Goal: Information Seeking & Learning: Check status

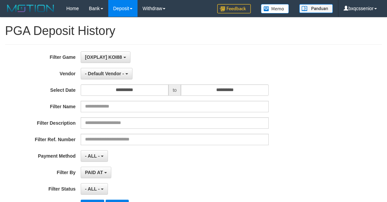
select select "**"
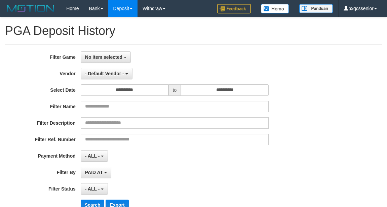
select select
select select "**"
click at [334, 50] on div "**********" at bounding box center [193, 133] width 377 height 178
click at [115, 56] on span "No item selected" at bounding box center [103, 56] width 37 height 5
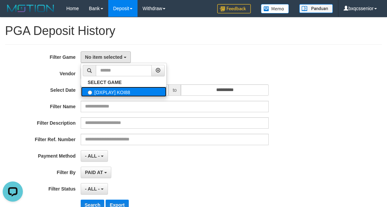
click at [119, 88] on label "[OXPLAY] KOI88" at bounding box center [123, 92] width 85 height 10
select select "****"
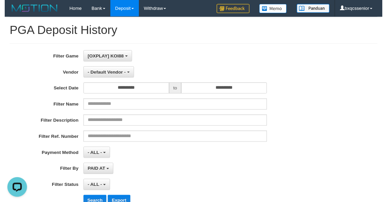
scroll to position [6, 0]
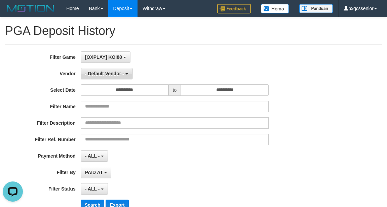
click at [106, 74] on span "- Default Vendor -" at bounding box center [104, 73] width 39 height 5
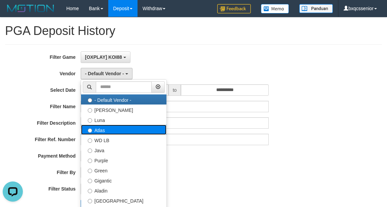
click at [114, 129] on label "Atlas" at bounding box center [123, 130] width 85 height 10
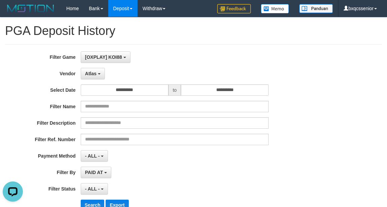
click at [91, 198] on div "**********" at bounding box center [161, 133] width 322 height 164
click at [90, 201] on button "Search" at bounding box center [93, 205] width 24 height 11
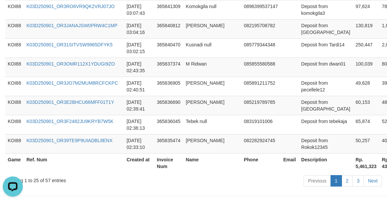
scroll to position [612, 0]
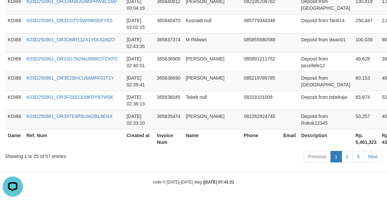
click at [353, 147] on th "Rp. 5,461,323" at bounding box center [366, 138] width 26 height 19
click at [353, 145] on th "Rp. 5,461,323" at bounding box center [366, 138] width 26 height 19
copy th "5,461,323"
click at [241, 37] on td "085855580588" at bounding box center [260, 42] width 39 height 19
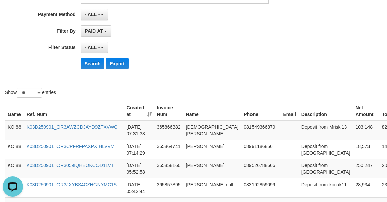
scroll to position [0, 0]
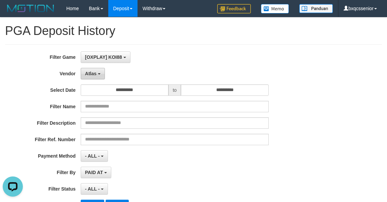
click at [91, 77] on button "Atlas" at bounding box center [93, 73] width 24 height 11
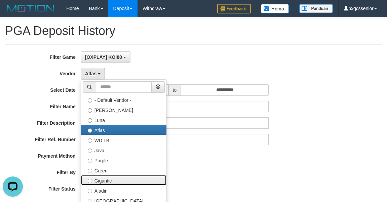
click at [98, 178] on label "Gigantic" at bounding box center [123, 180] width 85 height 10
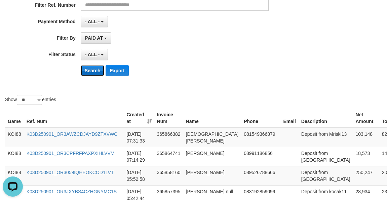
click at [92, 72] on button "Search" at bounding box center [93, 70] width 24 height 11
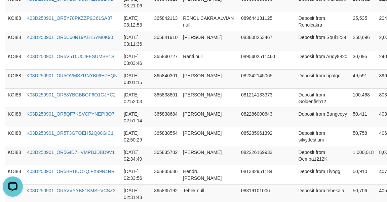
scroll to position [625, 0]
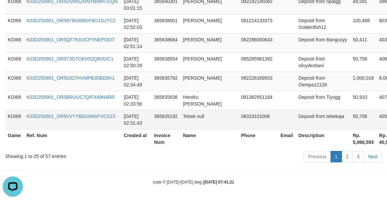
click at [156, 123] on td "365835192" at bounding box center [165, 119] width 29 height 19
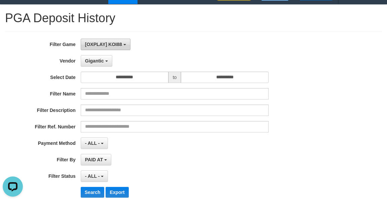
scroll to position [0, 0]
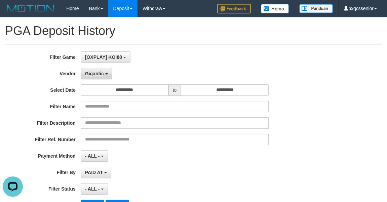
click at [108, 78] on button "Gigantic" at bounding box center [97, 73] width 32 height 11
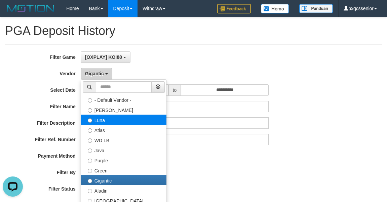
scroll to position [134, 0]
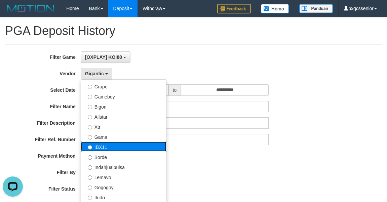
click at [109, 150] on label "IBX11" at bounding box center [123, 146] width 85 height 10
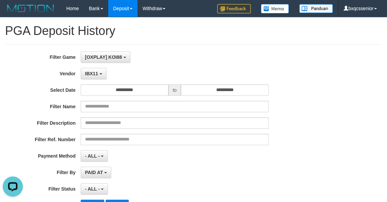
scroll to position [67, 0]
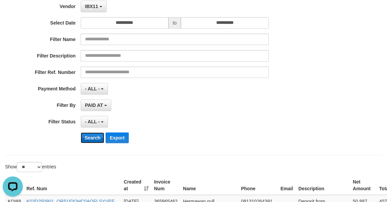
click at [90, 139] on button "Search" at bounding box center [93, 137] width 24 height 11
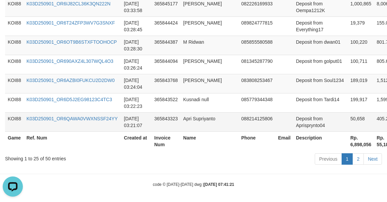
scroll to position [612, 0]
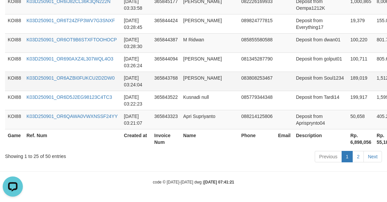
click at [243, 79] on td "083808253467" at bounding box center [256, 81] width 37 height 19
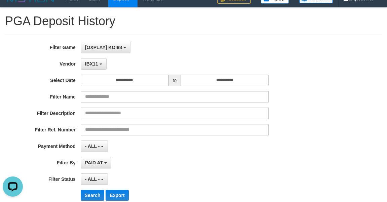
scroll to position [0, 0]
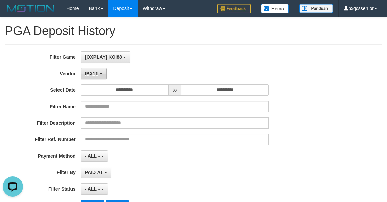
click at [94, 73] on span "IBX11" at bounding box center [91, 73] width 13 height 5
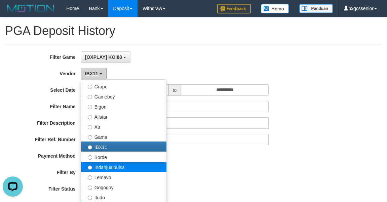
scroll to position [202, 0]
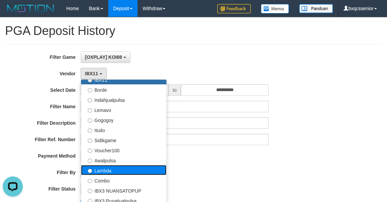
click at [117, 172] on label "Lambda" at bounding box center [123, 170] width 85 height 10
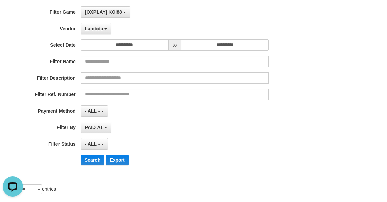
scroll to position [67, 0]
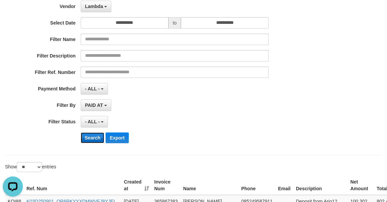
click at [90, 135] on button "Search" at bounding box center [93, 137] width 24 height 11
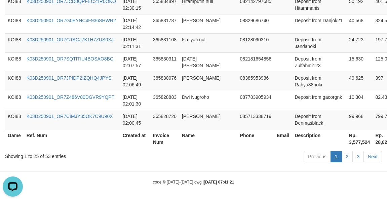
scroll to position [632, 0]
click at [145, 119] on td "2025-09-01 02:00:45" at bounding box center [135, 119] width 30 height 19
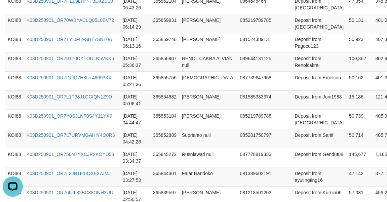
scroll to position [0, 0]
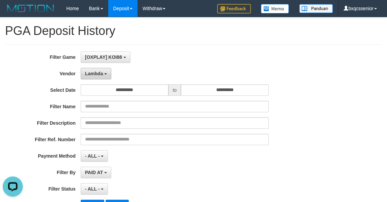
click at [92, 75] on span "Lambda" at bounding box center [94, 73] width 18 height 5
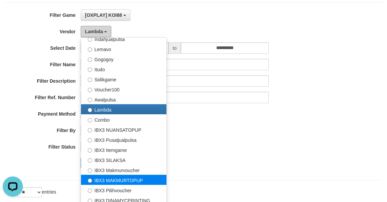
scroll to position [67, 0]
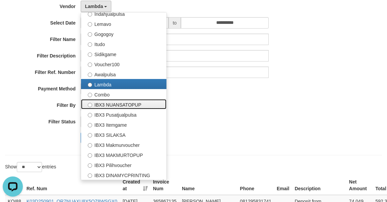
drag, startPoint x: 129, startPoint y: 103, endPoint x: 127, endPoint y: 108, distance: 6.0
click at [129, 103] on label "IBX3 NUANSATOPUP" at bounding box center [123, 104] width 85 height 10
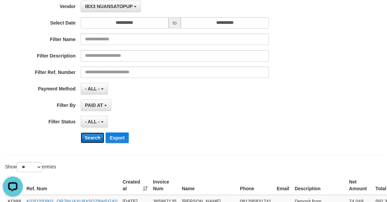
click at [86, 133] on button "Search" at bounding box center [93, 137] width 24 height 11
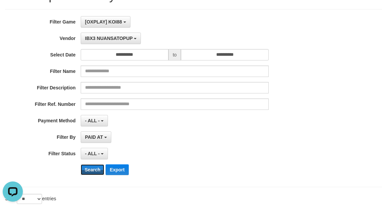
scroll to position [0, 0]
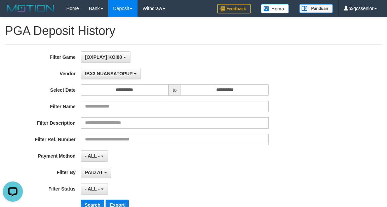
click at [101, 79] on div "**********" at bounding box center [161, 133] width 322 height 164
click at [107, 74] on span "IBX3 NUANSATOPUP" at bounding box center [109, 73] width 48 height 5
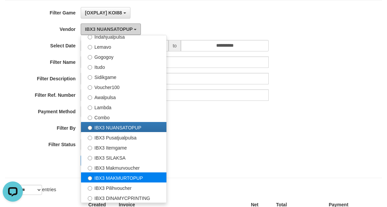
scroll to position [67, 0]
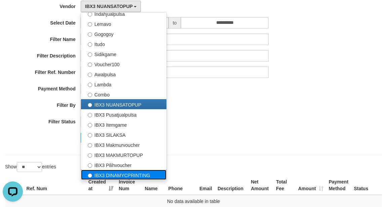
click at [110, 174] on label "IBX3 DINAMYCPRINTING" at bounding box center [123, 175] width 85 height 10
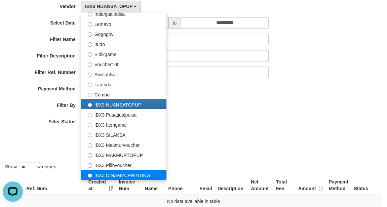
select select "**********"
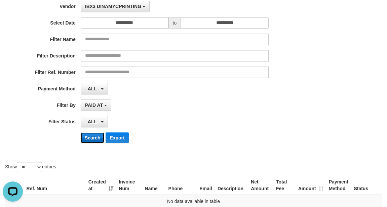
click at [91, 137] on button "Search" at bounding box center [93, 137] width 24 height 11
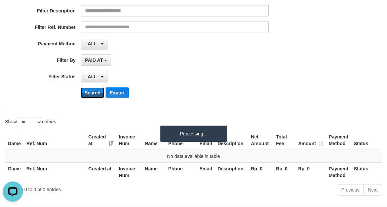
scroll to position [140, 0]
